Goal: Use online tool/utility: Utilize a website feature to perform a specific function

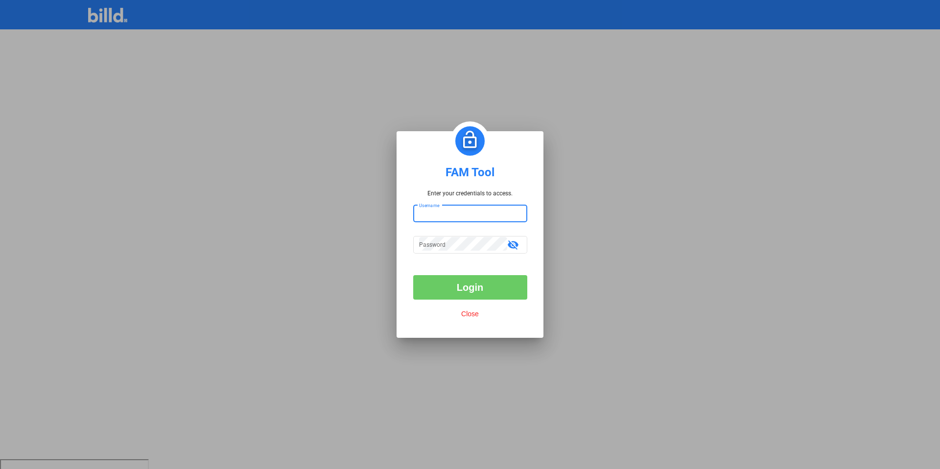
type input "billduser"
click at [477, 293] on button "Login" at bounding box center [470, 287] width 114 height 24
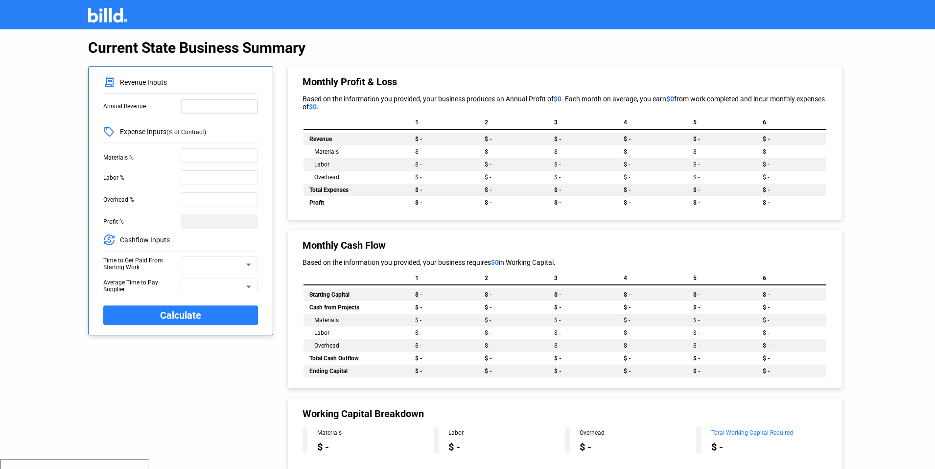
click at [214, 107] on input "text" at bounding box center [219, 105] width 69 height 10
type input "20,000,000"
click at [223, 126] on div "Expense Inputs (% of Contract)" at bounding box center [180, 132] width 155 height 12
click at [205, 155] on input "text" at bounding box center [219, 155] width 69 height 10
type input "40%"
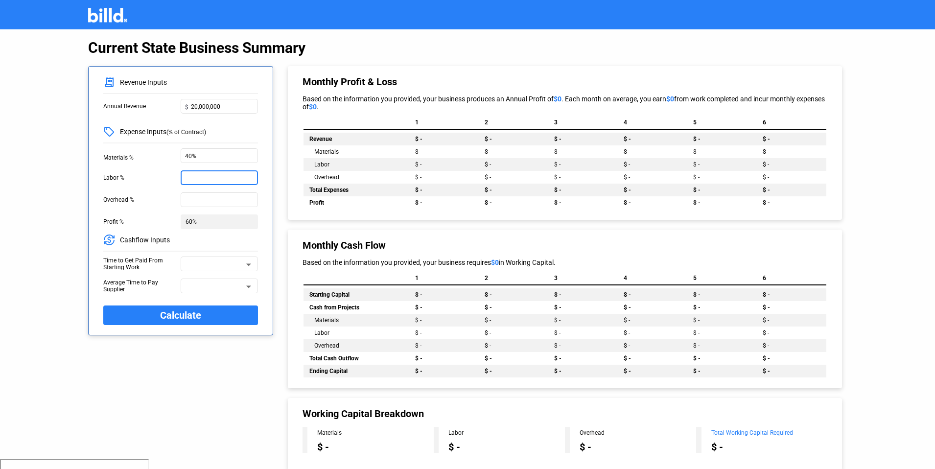
click at [229, 179] on input "text" at bounding box center [219, 177] width 69 height 10
type input "40%"
click at [223, 198] on input "text" at bounding box center [219, 199] width 69 height 10
type input "10%"
click at [158, 242] on span "Cashflow Inputs" at bounding box center [142, 240] width 55 height 8
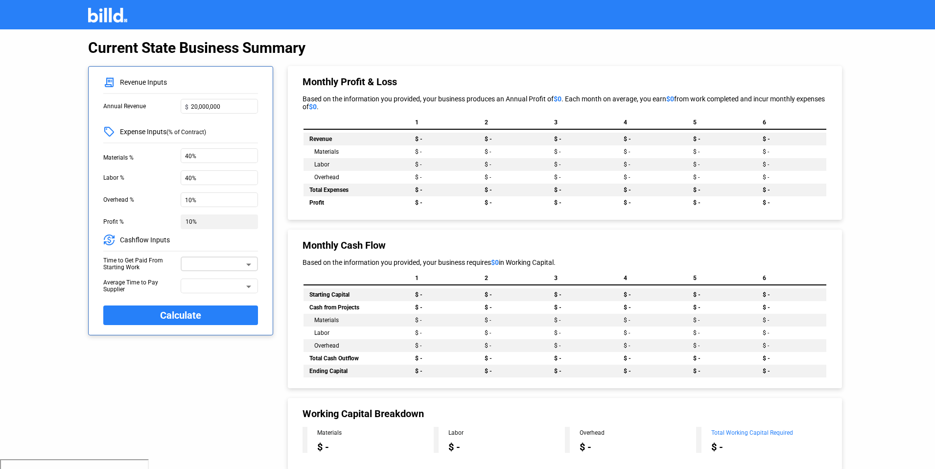
click at [197, 266] on span at bounding box center [215, 266] width 59 height 7
click at [194, 262] on span "60 Days" at bounding box center [197, 264] width 22 height 7
click at [159, 278] on div "Time to Get Paid From Starting Work 60 Days" at bounding box center [180, 268] width 155 height 22
click at [204, 289] on span at bounding box center [215, 288] width 59 height 7
click at [201, 303] on span "30 Days" at bounding box center [197, 304] width 22 height 7
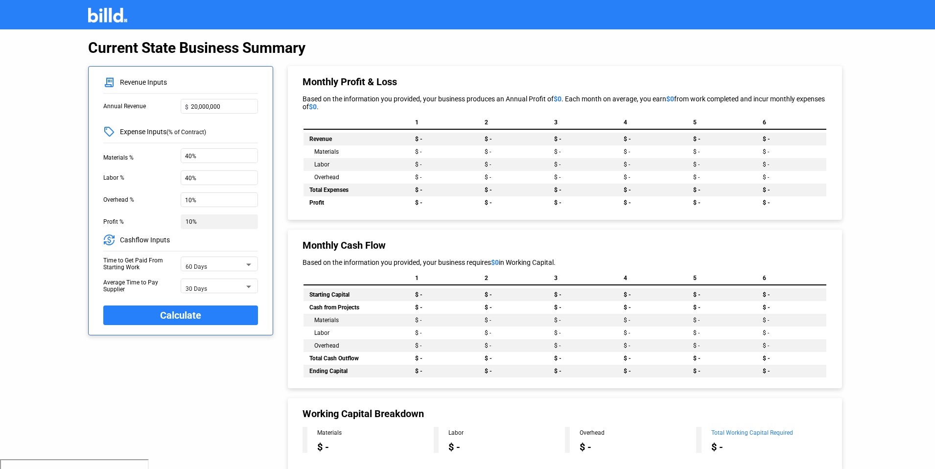
click at [152, 288] on div "Average Time to Pay Supplier" at bounding box center [141, 286] width 77 height 15
click at [178, 313] on span "Calculate" at bounding box center [180, 315] width 41 height 17
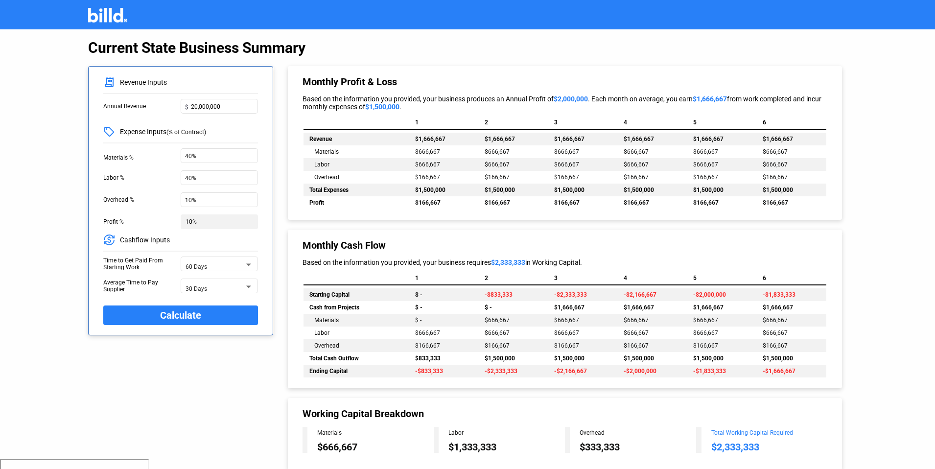
drag, startPoint x: 416, startPoint y: 153, endPoint x: 441, endPoint y: 152, distance: 24.5
click at [441, 152] on td "$666,667" at bounding box center [444, 151] width 70 height 13
drag, startPoint x: 416, startPoint y: 165, endPoint x: 439, endPoint y: 165, distance: 23.0
click at [439, 165] on span "$666,667" at bounding box center [427, 164] width 25 height 7
drag, startPoint x: 416, startPoint y: 150, endPoint x: 434, endPoint y: 174, distance: 30.4
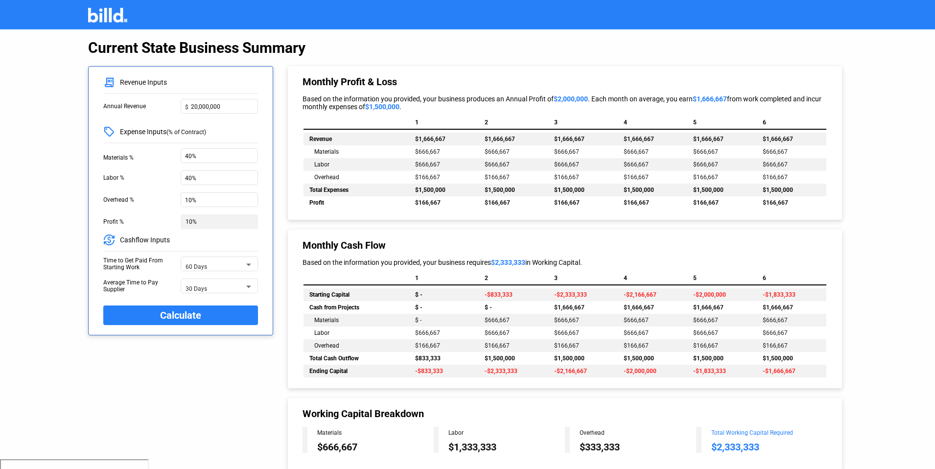
click at [434, 174] on div "Materials $666,667 $666,667 $666,667 $666,667 $666,667 $666,667 Labor $666,667 …" at bounding box center [565, 170] width 523 height 51
click at [439, 187] on span "$1,500,000" at bounding box center [430, 190] width 30 height 7
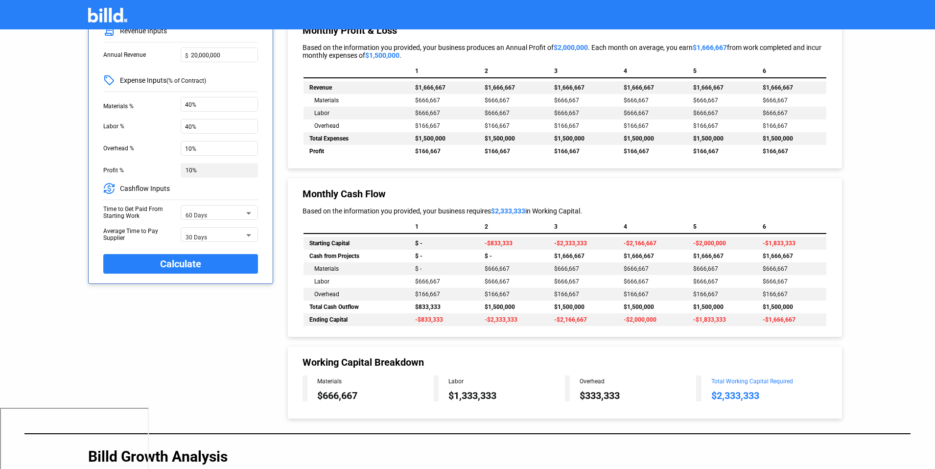
scroll to position [53, 0]
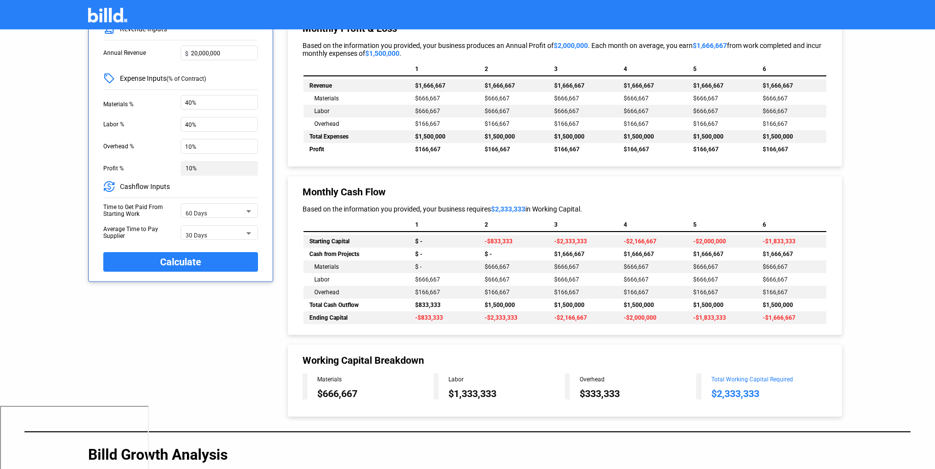
drag, startPoint x: 486, startPoint y: 319, endPoint x: 517, endPoint y: 318, distance: 30.9
click at [517, 318] on td "-$2,333,333" at bounding box center [514, 317] width 70 height 13
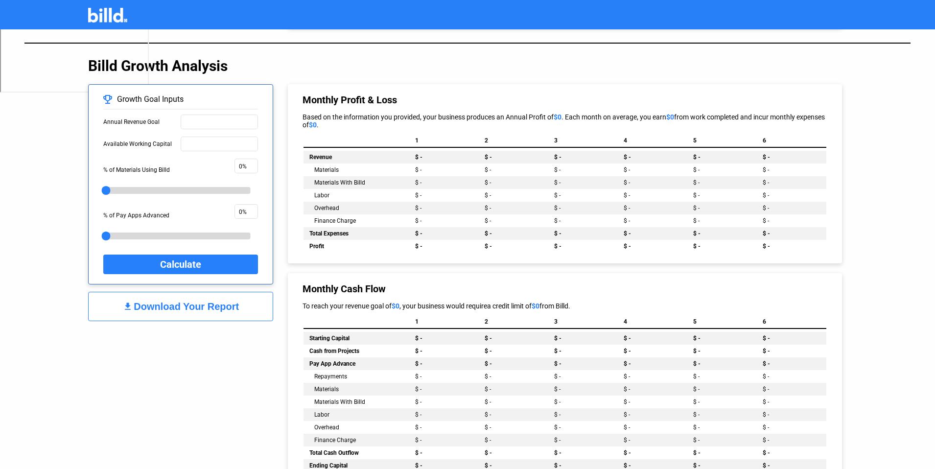
scroll to position [430, 0]
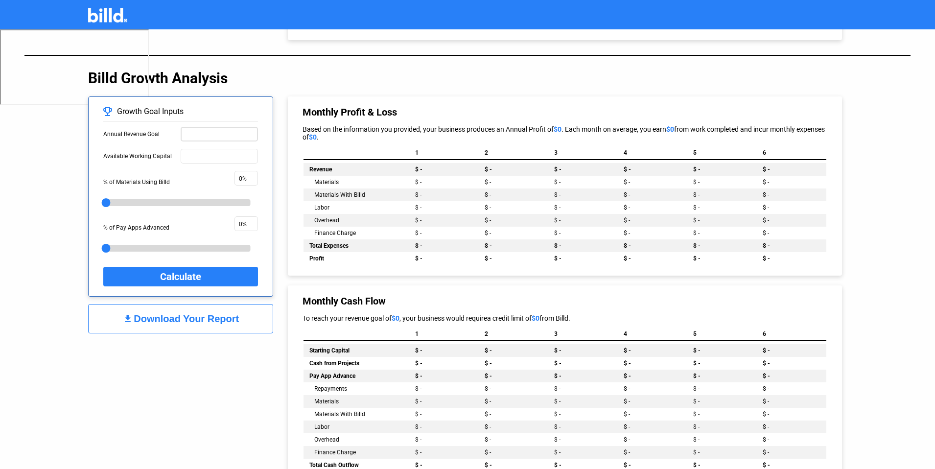
click at [196, 140] on div at bounding box center [219, 133] width 69 height 16
type input "20,000,000"
click at [221, 156] on input "text" at bounding box center [219, 155] width 69 height 10
type input "1,300,000"
click at [177, 276] on span "Calculate" at bounding box center [180, 276] width 41 height 17
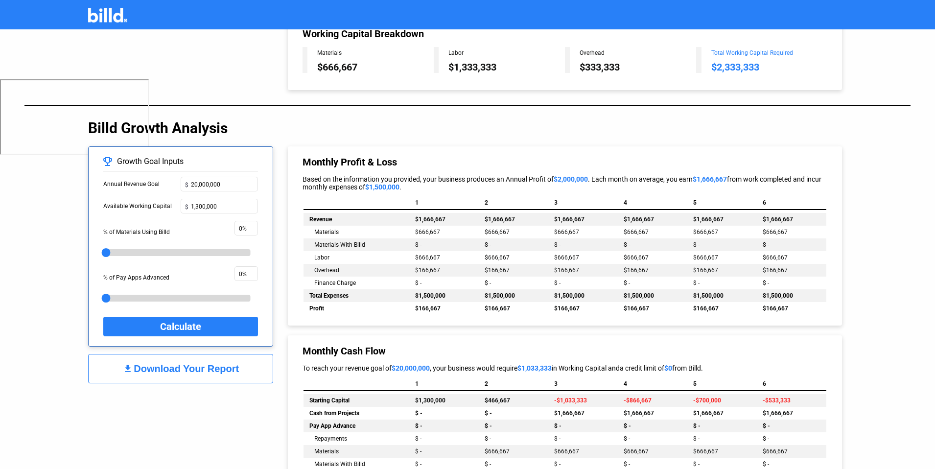
scroll to position [377, 0]
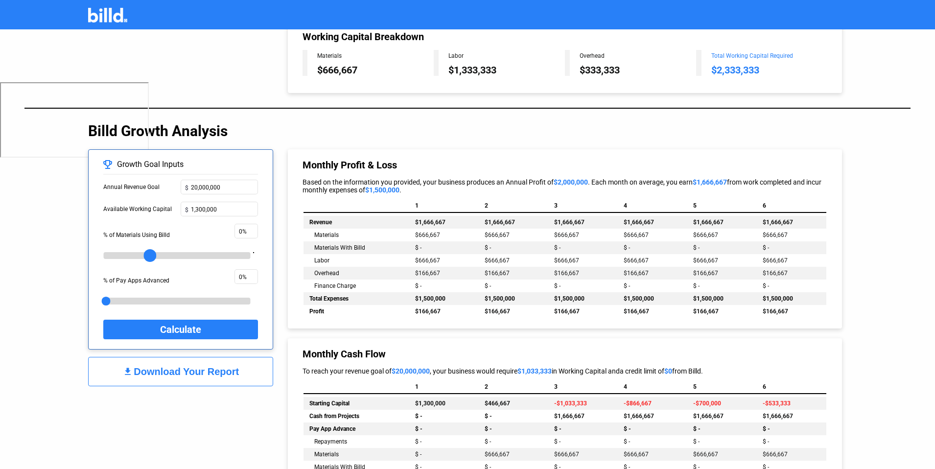
drag, startPoint x: 107, startPoint y: 257, endPoint x: 149, endPoint y: 256, distance: 42.1
click at [149, 256] on div at bounding box center [149, 255] width 13 height 13
drag, startPoint x: 148, startPoint y: 256, endPoint x: 141, endPoint y: 257, distance: 6.4
click at [141, 257] on div at bounding box center [142, 255] width 13 height 13
drag, startPoint x: 144, startPoint y: 256, endPoint x: 151, endPoint y: 256, distance: 6.9
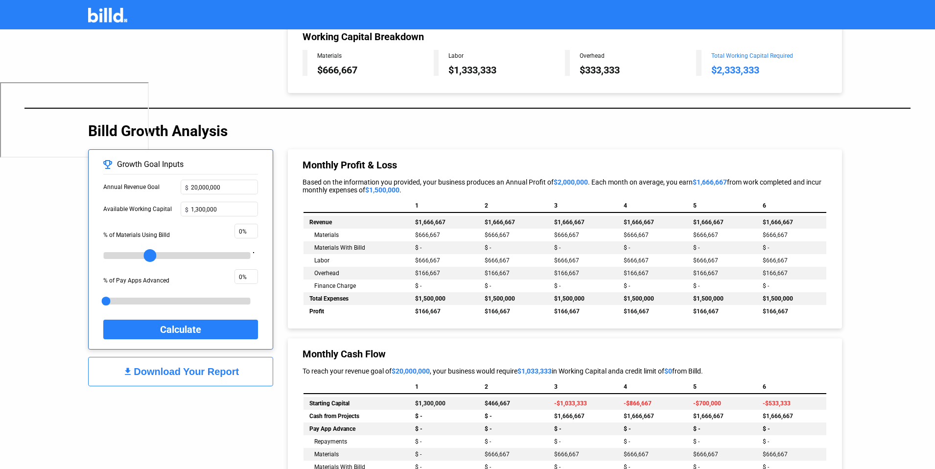
click at [151, 256] on div at bounding box center [149, 255] width 13 height 13
drag, startPoint x: 107, startPoint y: 301, endPoint x: 138, endPoint y: 301, distance: 30.8
click at [138, 301] on div at bounding box center [135, 301] width 13 height 13
click at [151, 332] on button "Calculate" at bounding box center [180, 330] width 155 height 20
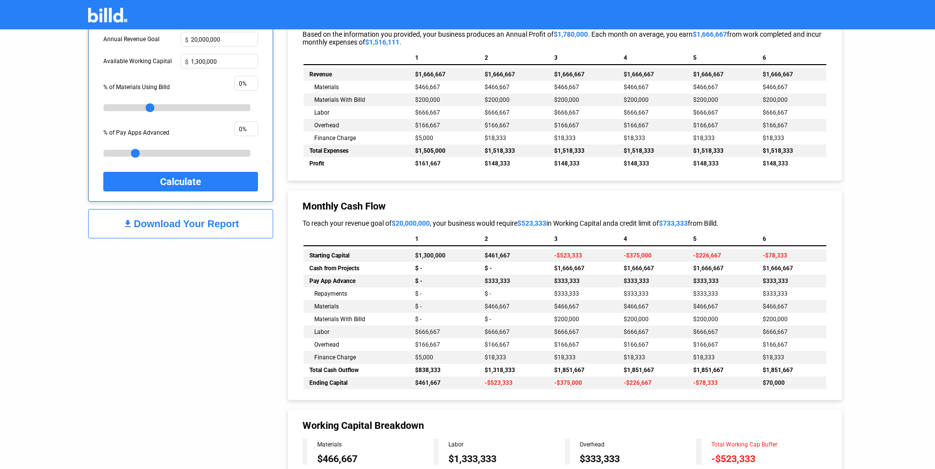
scroll to position [567, 0]
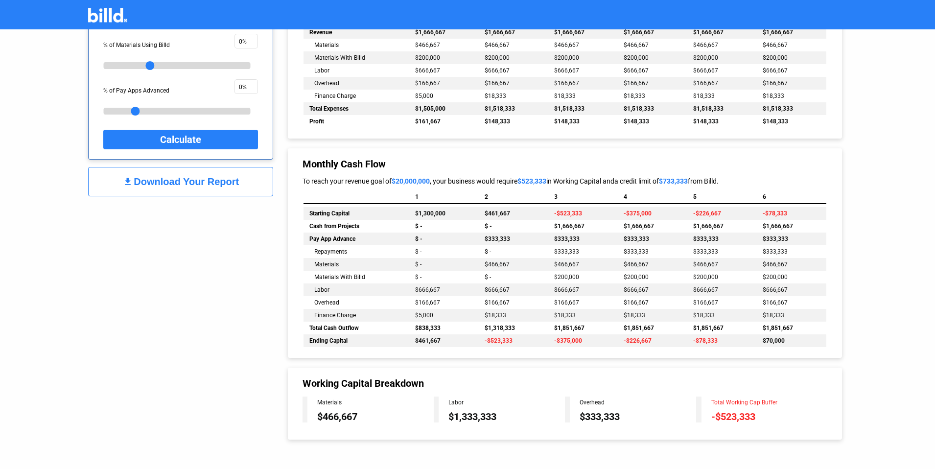
drag, startPoint x: 485, startPoint y: 341, endPoint x: 511, endPoint y: 341, distance: 25.9
click at [511, 341] on span "-$523,333" at bounding box center [499, 340] width 28 height 7
drag, startPoint x: 555, startPoint y: 341, endPoint x: 612, endPoint y: 342, distance: 57.3
click at [615, 343] on td "-$375,000" at bounding box center [583, 340] width 70 height 13
drag, startPoint x: 757, startPoint y: 339, endPoint x: 785, endPoint y: 338, distance: 27.9
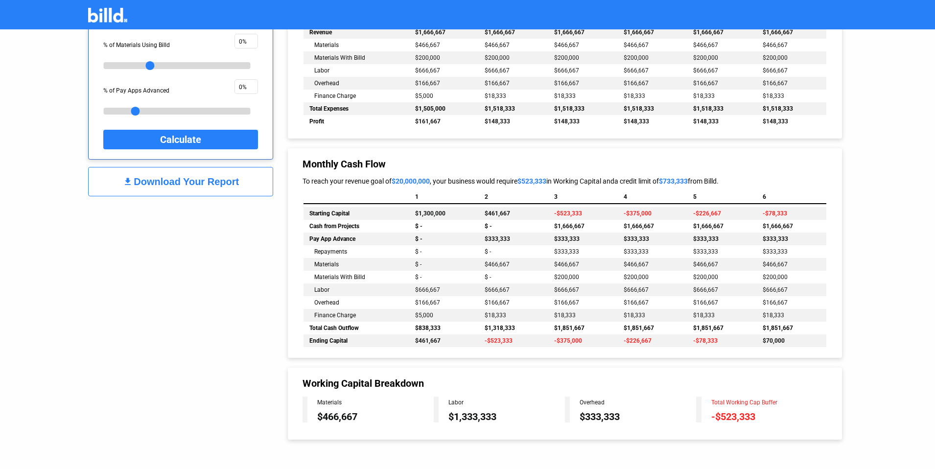
click at [785, 338] on td "$70,000" at bounding box center [792, 340] width 70 height 13
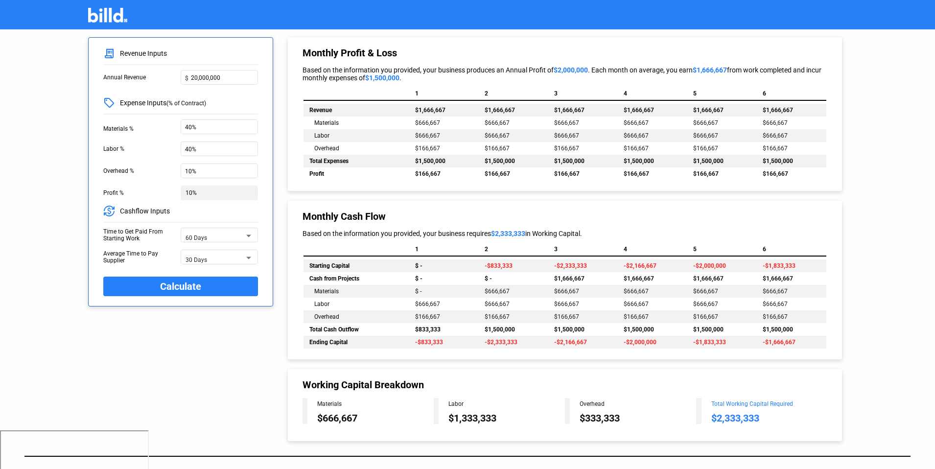
scroll to position [0, 0]
